Goal: Find specific page/section: Find specific page/section

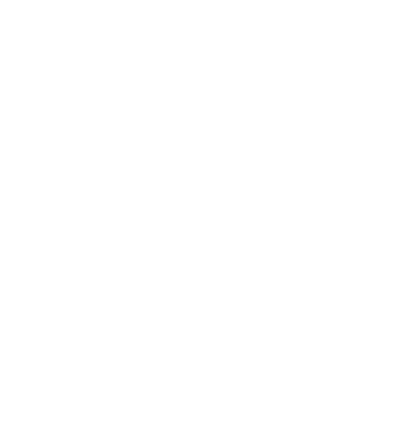
select select "Song"
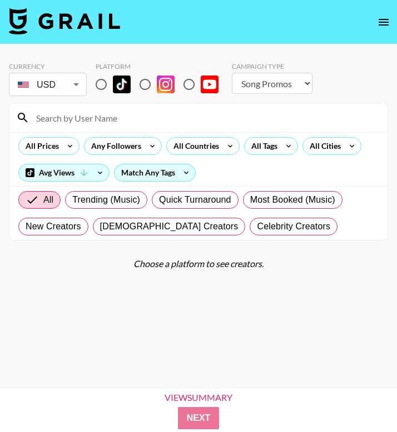
click at [118, 116] on input at bounding box center [204, 118] width 351 height 18
type input "emekaajr"
click at [102, 87] on input "radio" at bounding box center [100, 84] width 23 height 23
radio input "true"
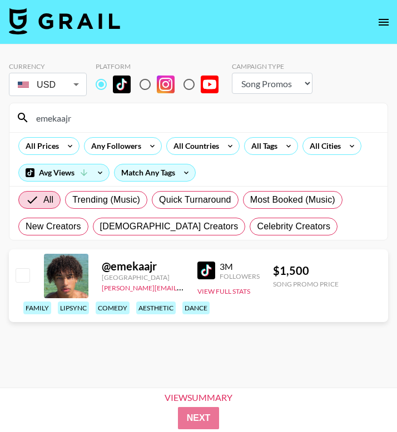
click at [114, 132] on div "emekaajr" at bounding box center [198, 117] width 378 height 29
click at [104, 119] on input "emekaajr" at bounding box center [204, 118] width 351 height 18
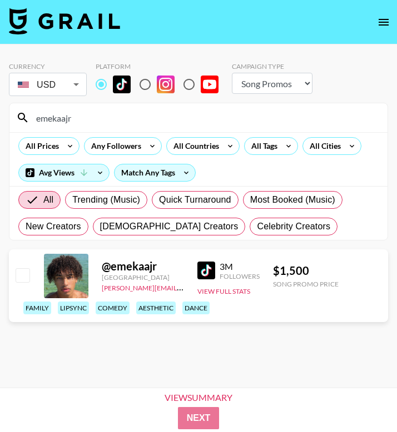
click at [104, 119] on input "emekaajr" at bounding box center [204, 118] width 351 height 18
click at [141, 83] on input "radio" at bounding box center [144, 84] width 23 height 23
radio input "true"
click at [99, 85] on input "radio" at bounding box center [100, 84] width 23 height 23
radio input "true"
